Goal: Check status: Check status

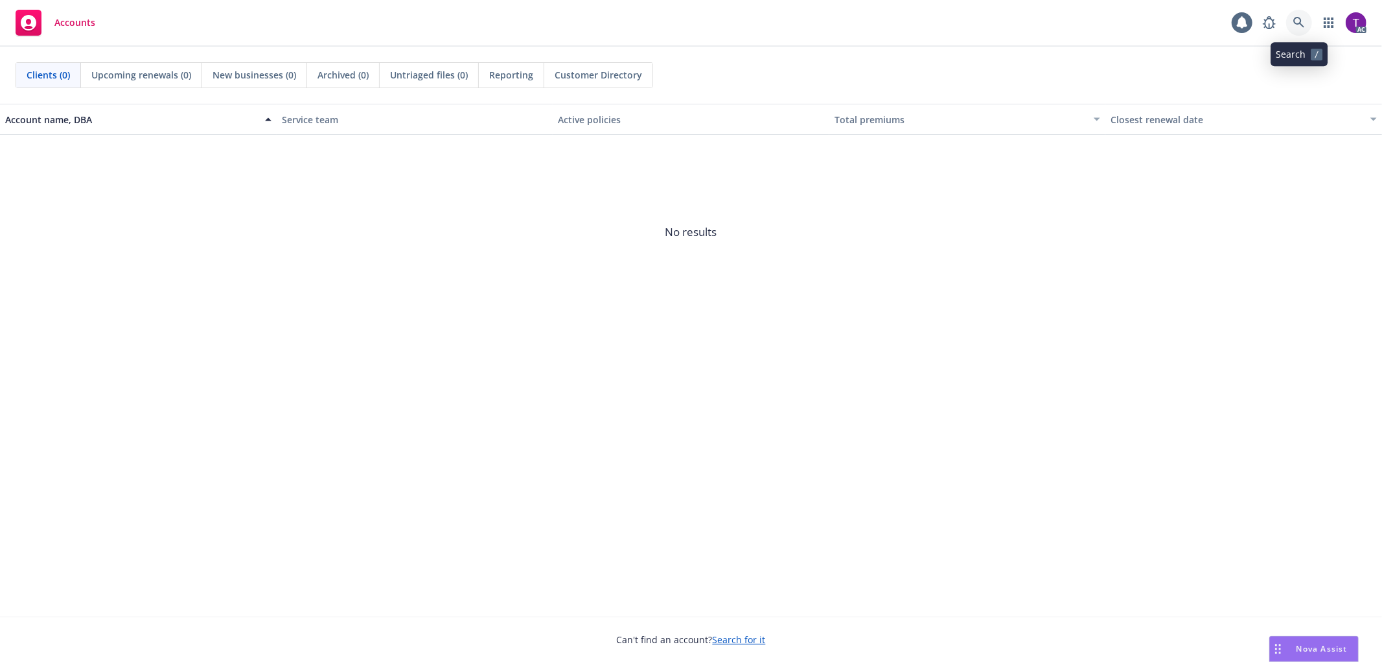
click at [1299, 22] on icon at bounding box center [1299, 23] width 12 height 12
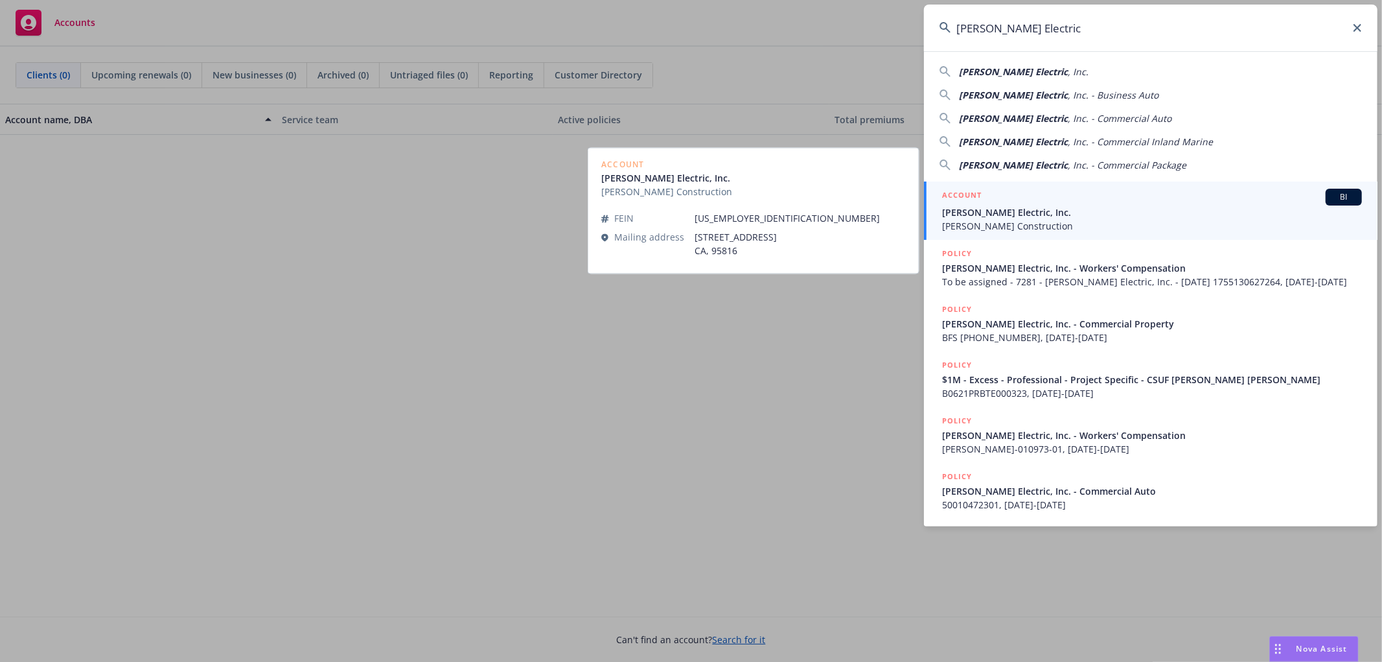
type input "[PERSON_NAME] Electric"
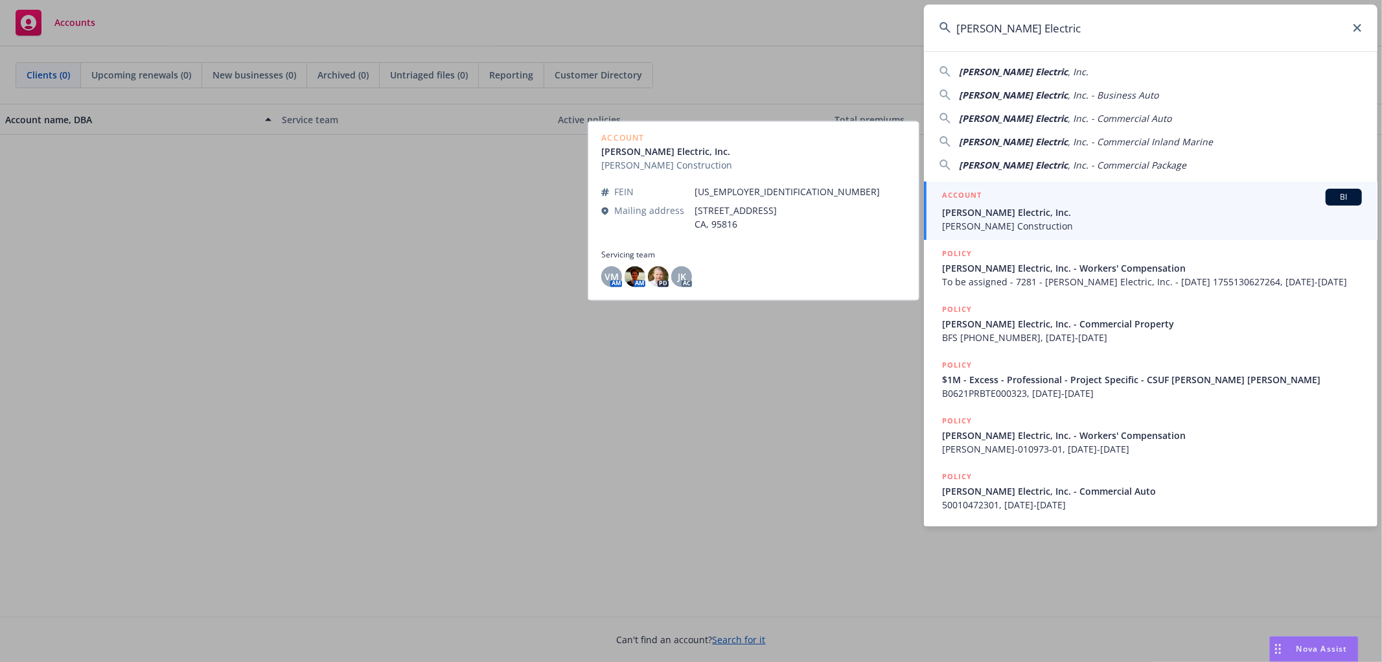
click at [969, 198] on h5 "ACCOUNT" at bounding box center [962, 197] width 40 height 16
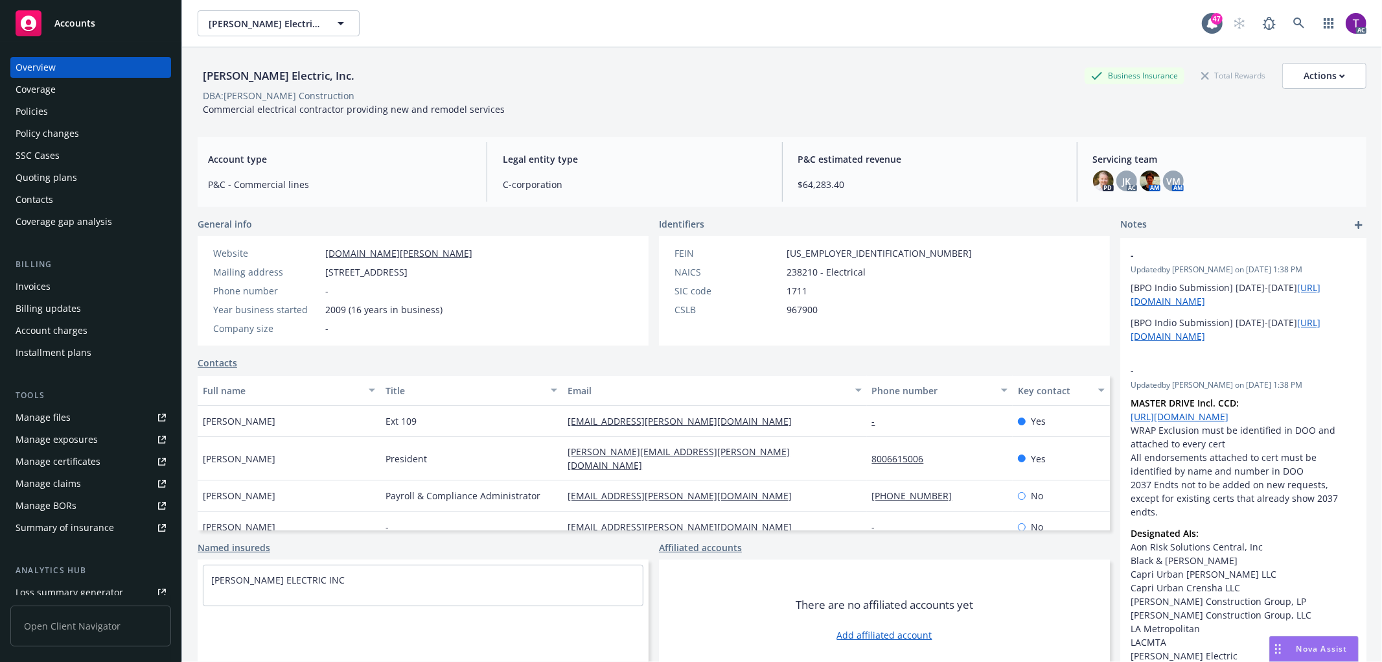
click at [27, 281] on div "Invoices" at bounding box center [33, 286] width 35 height 21
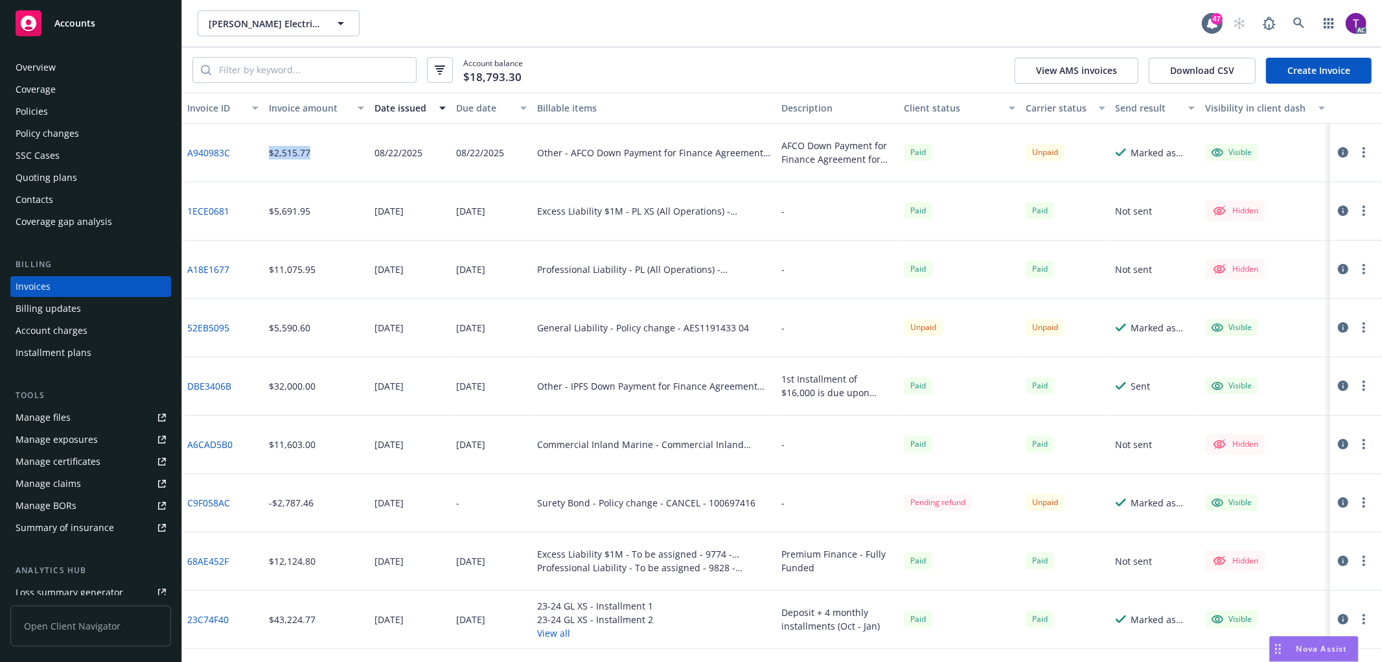
drag, startPoint x: 290, startPoint y: 156, endPoint x: 267, endPoint y: 151, distance: 23.8
click at [267, 151] on div "$2,515.77" at bounding box center [317, 153] width 106 height 58
drag, startPoint x: 255, startPoint y: 152, endPoint x: 733, endPoint y: 170, distance: 478.5
click at [733, 170] on div "A940983C $2,515.77 [DATE] [DATE] Other - AFCO Down Payment for Finance Agreemen…" at bounding box center [782, 153] width 1200 height 58
drag, startPoint x: 253, startPoint y: 327, endPoint x: 737, endPoint y: 335, distance: 484.1
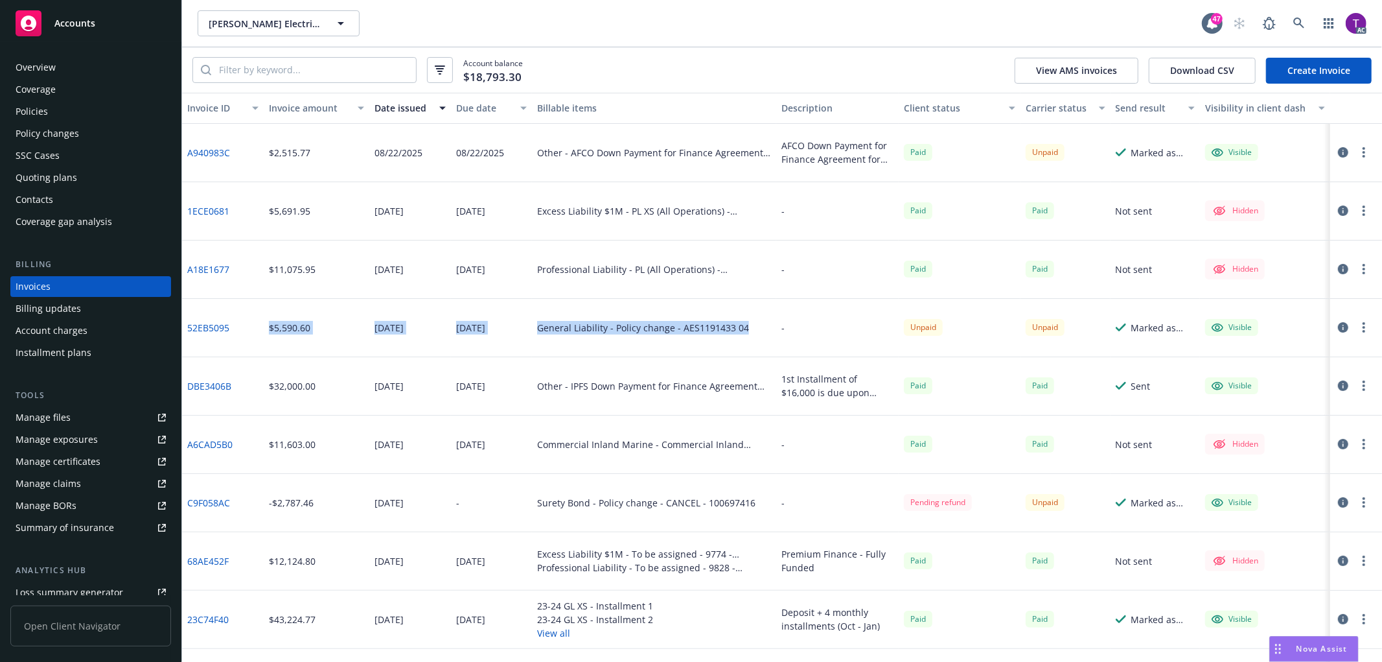
click at [737, 335] on div "52EB5095 $5,590.60 [DATE] [DATE] General Liability - Policy change - AES1191433…" at bounding box center [782, 328] width 1200 height 58
click at [198, 338] on div "52EB5095" at bounding box center [223, 328] width 82 height 58
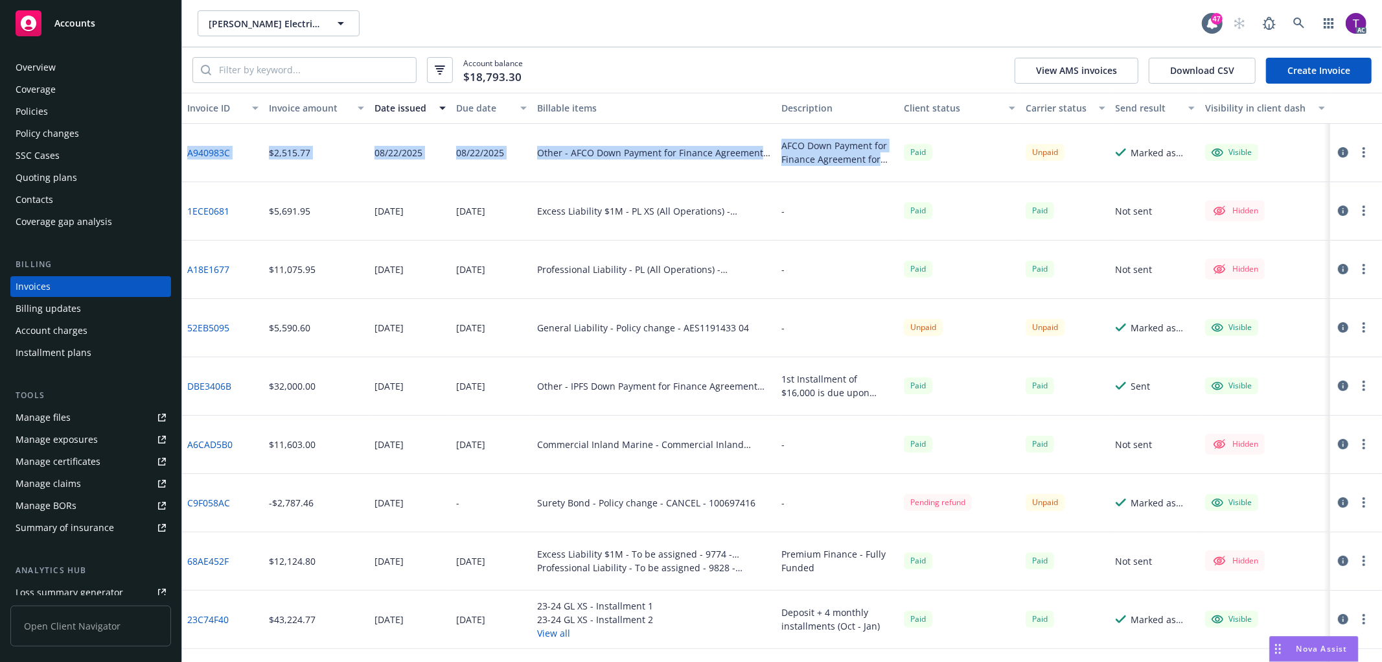
drag, startPoint x: 183, startPoint y: 152, endPoint x: 883, endPoint y: 170, distance: 700.0
click at [883, 170] on div "A940983C $2,515.77 [DATE] [DATE] Other - AFCO Down Payment for Finance Agreemen…" at bounding box center [782, 153] width 1200 height 58
drag, startPoint x: 237, startPoint y: 333, endPoint x: 439, endPoint y: 334, distance: 202.8
click at [439, 334] on div "52EB5095 $5,590.60 [DATE] [DATE] General Liability - Policy change - AES1191433…" at bounding box center [782, 328] width 1200 height 58
click at [266, 341] on div "$5,590.60" at bounding box center [317, 328] width 106 height 58
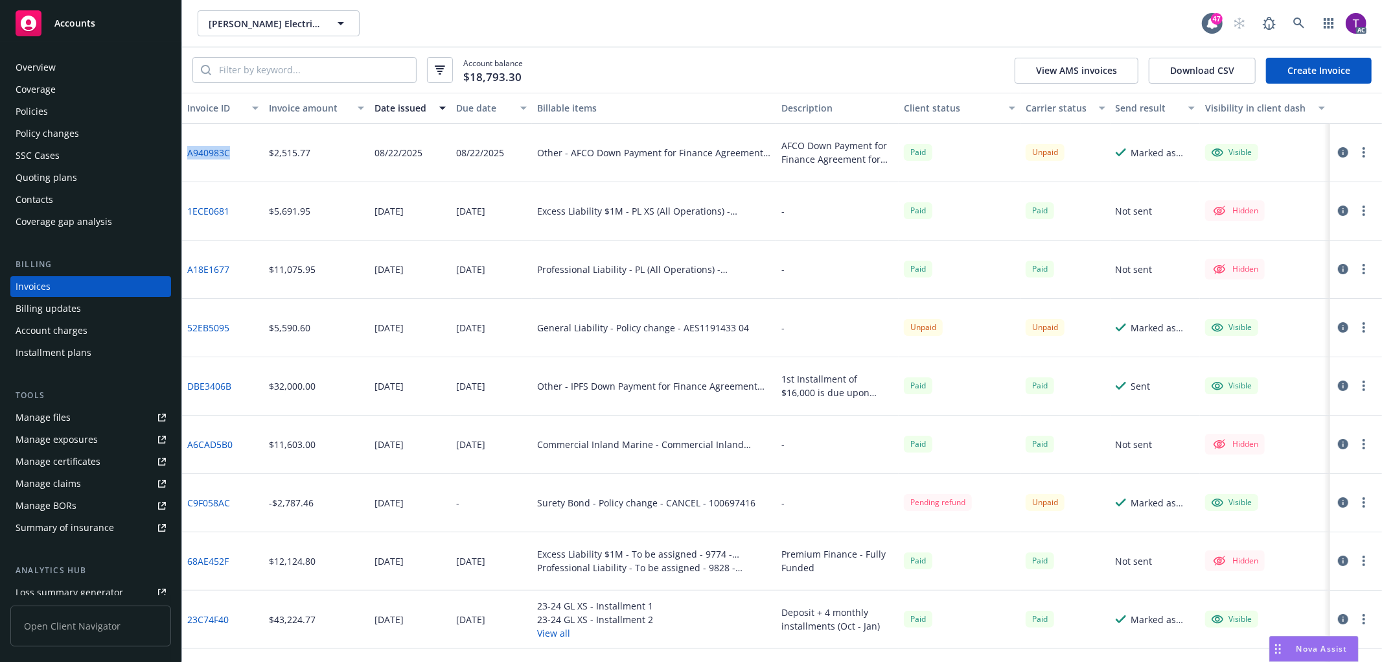
drag, startPoint x: 246, startPoint y: 146, endPoint x: 186, endPoint y: 149, distance: 60.3
click at [186, 149] on div "A940983C" at bounding box center [223, 153] width 82 height 58
copy link "A940983C"
click at [1338, 154] on icon "button" at bounding box center [1343, 152] width 10 height 10
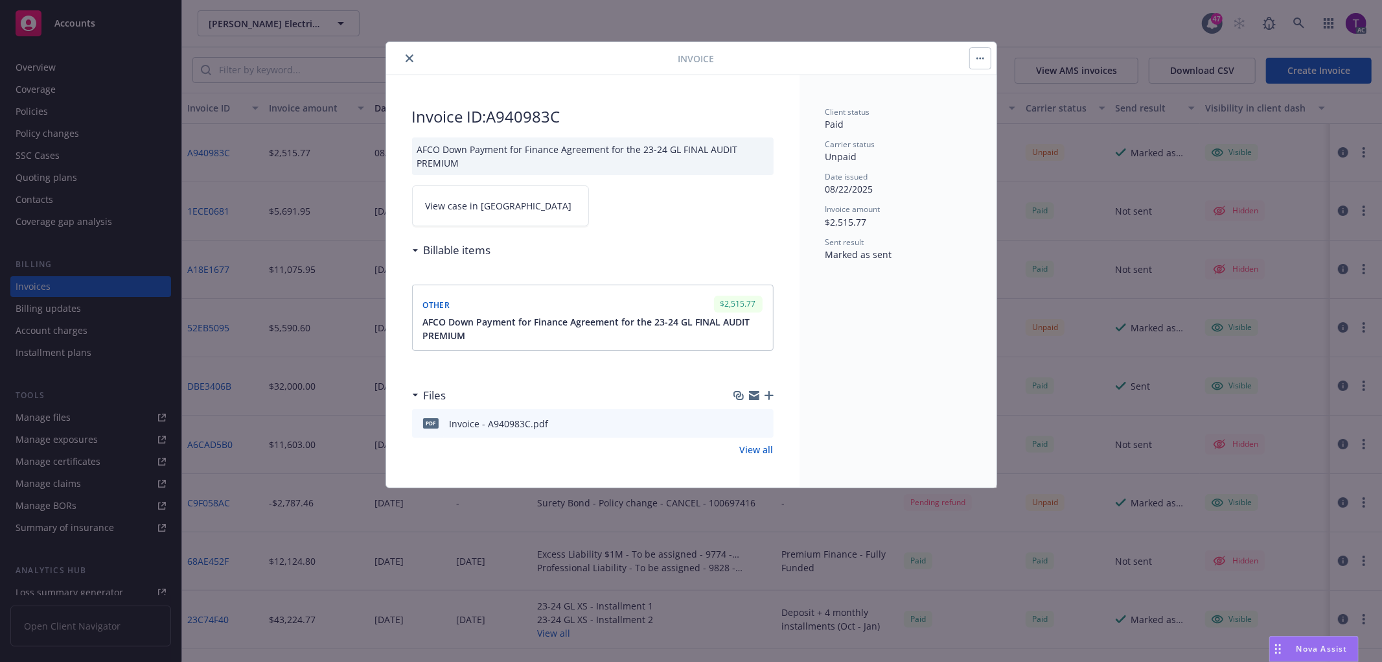
click at [496, 220] on link "View case in [GEOGRAPHIC_DATA]" at bounding box center [500, 205] width 177 height 41
